Goal: Transaction & Acquisition: Purchase product/service

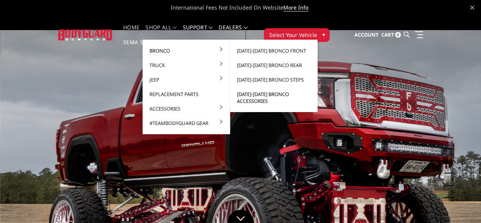
click at [240, 96] on link "[DATE]-[DATE] Bronco Accessories" at bounding box center [273, 97] width 81 height 21
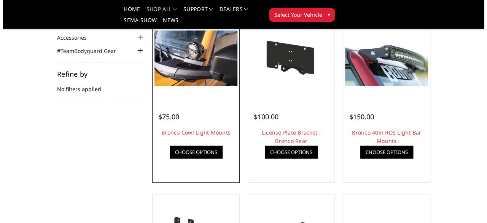
scroll to position [79, 0]
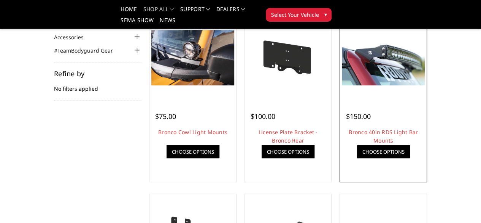
click at [0, 0] on link "Quick view" at bounding box center [0, 0] width 0 height 0
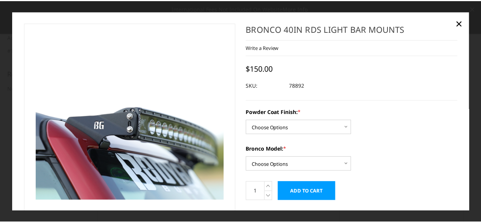
scroll to position [0, 0]
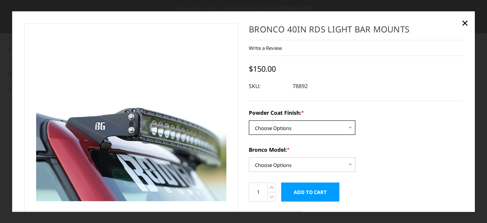
click at [347, 125] on select "Choose Options Bare Metal Textured Black Powder Coat" at bounding box center [302, 127] width 107 height 14
click at [387, 171] on div "Bronco Model: * Choose Options Base/Badlands/Wildtrak/etc. Raptor" at bounding box center [356, 158] width 214 height 26
click at [348, 129] on select "Choose Options Bare Metal Textured Black Powder Coat" at bounding box center [302, 127] width 107 height 14
click at [249, 120] on select "Choose Options Bare Metal Textured Black Powder Coat" at bounding box center [302, 127] width 107 height 14
click at [347, 129] on select "Choose Options Bare Metal Textured Black Powder Coat" at bounding box center [302, 127] width 107 height 14
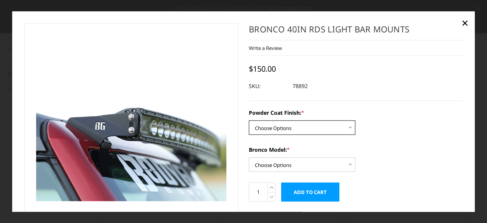
select select "4071"
click at [249, 120] on select "Choose Options Bare Metal Textured Black Powder Coat" at bounding box center [302, 127] width 107 height 14
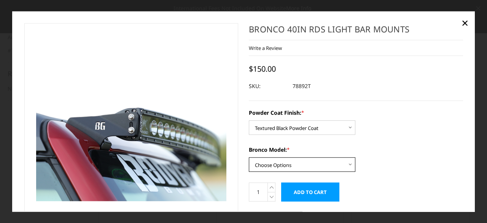
click at [346, 162] on select "Choose Options Base/Badlands/Wildtrak/etc. Raptor" at bounding box center [302, 164] width 107 height 14
select select "4067"
click at [249, 157] on select "Choose Options Base/Badlands/Wildtrak/etc. Raptor" at bounding box center [302, 164] width 107 height 14
click at [464, 20] on span "×" at bounding box center [465, 22] width 7 height 16
